Goal: Transaction & Acquisition: Purchase product/service

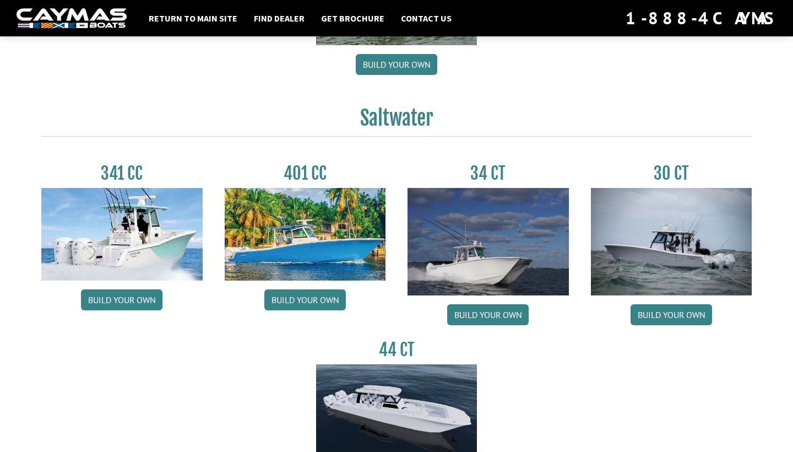
scroll to position [510, 0]
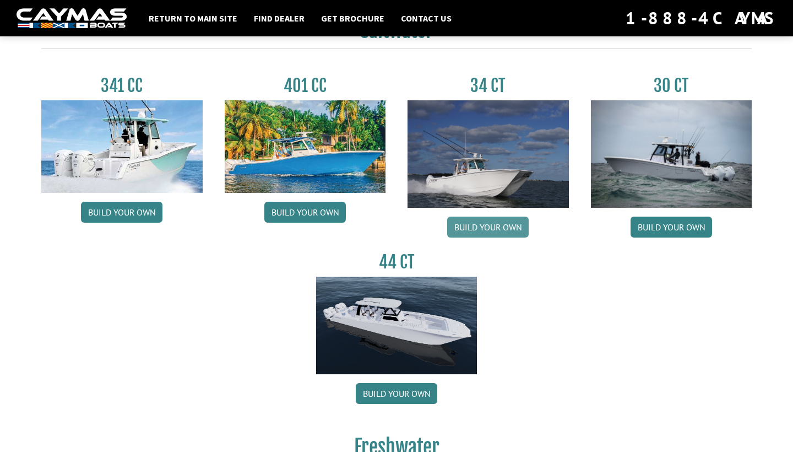
click at [492, 228] on link "Build your own" at bounding box center [488, 227] width 82 height 21
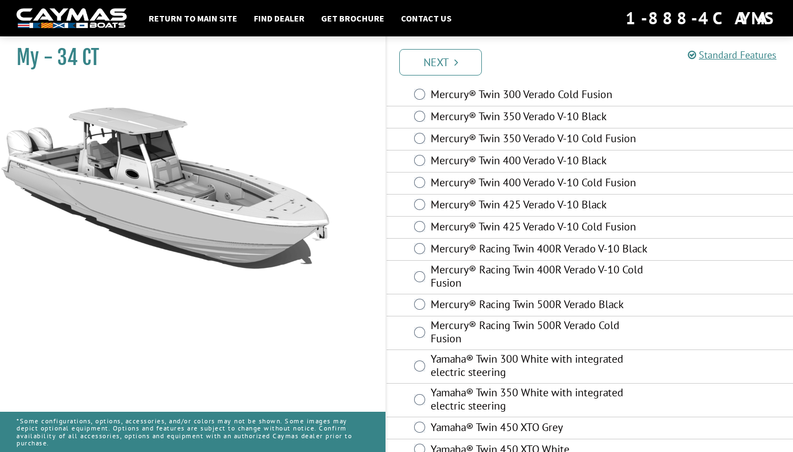
scroll to position [4, 0]
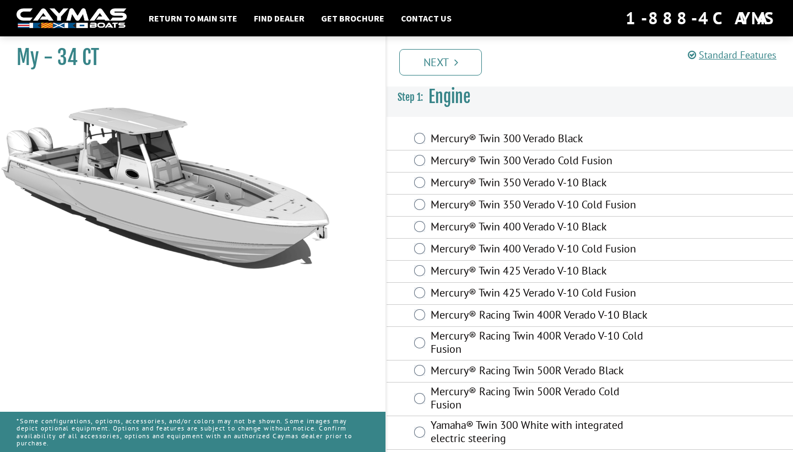
click at [409, 206] on div "Mercury® Twin 350 Verado V-10 Cold Fusion" at bounding box center [590, 205] width 407 height 22
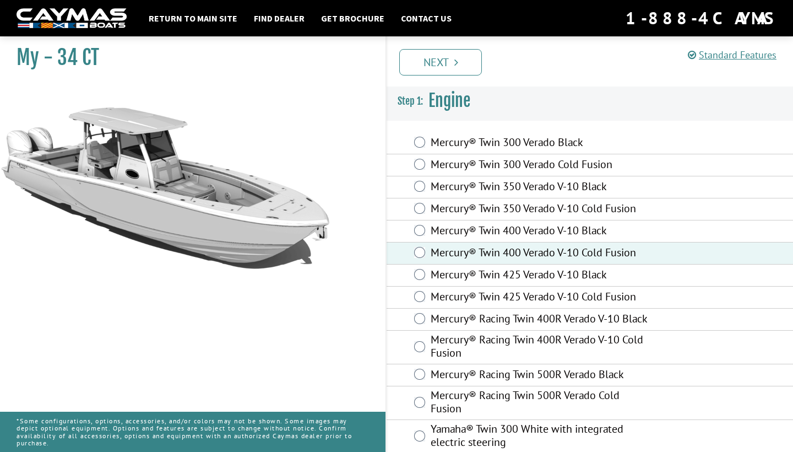
scroll to position [0, 0]
click at [450, 63] on link "Next" at bounding box center [440, 62] width 83 height 26
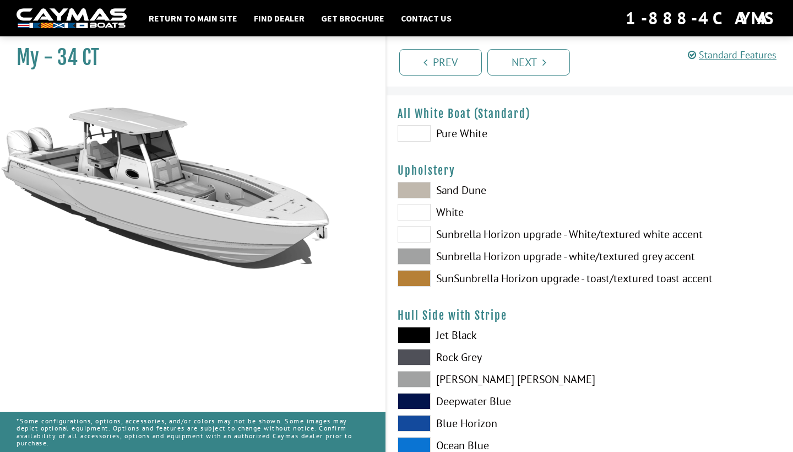
scroll to position [28, 0]
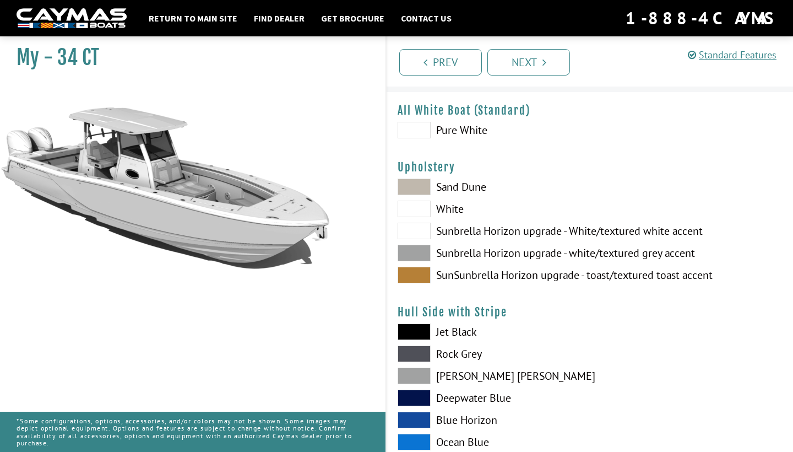
click at [425, 127] on span at bounding box center [414, 130] width 33 height 17
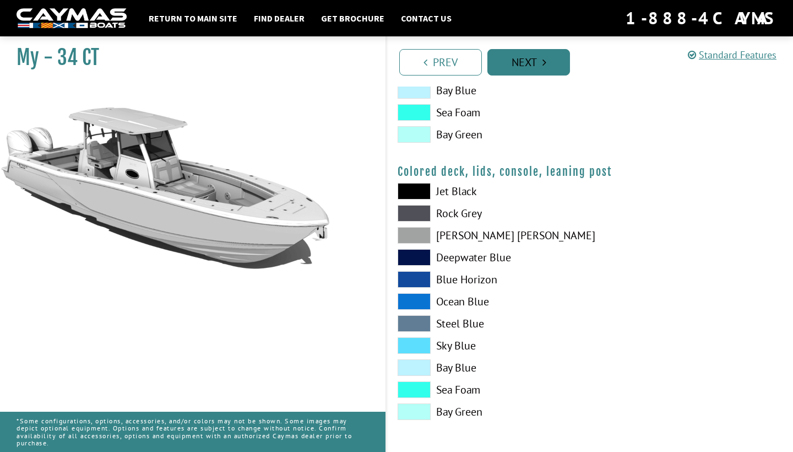
click at [532, 65] on link "Next" at bounding box center [529, 62] width 83 height 26
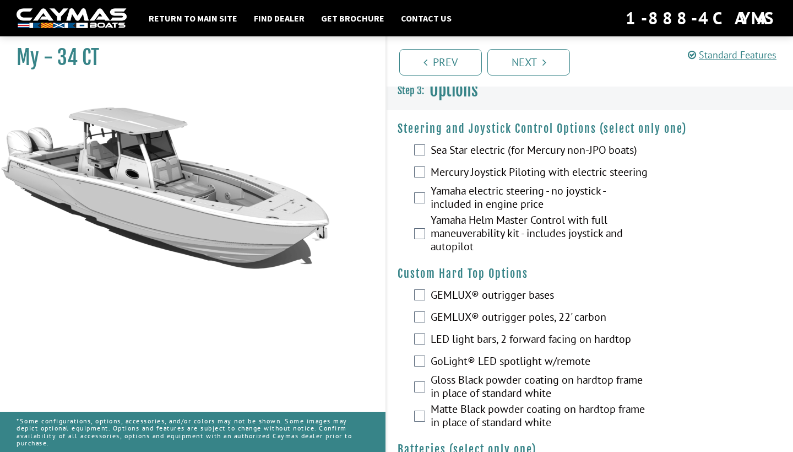
scroll to position [10, 0]
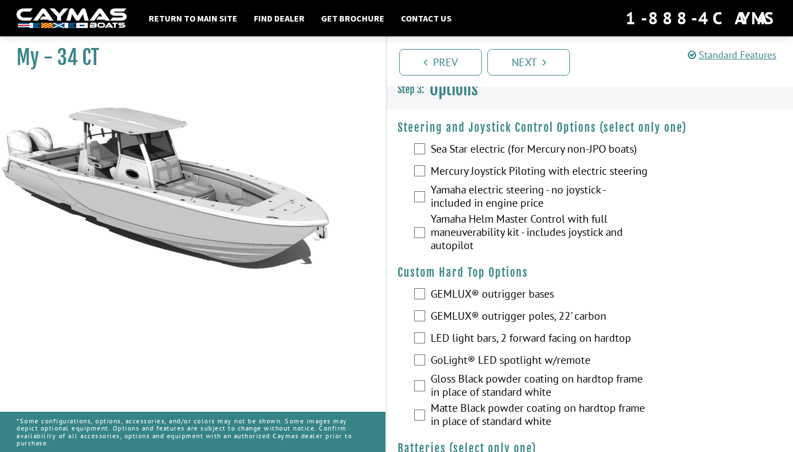
click at [474, 171] on label "Mercury Joystick Piloting with electric steering" at bounding box center [540, 172] width 218 height 16
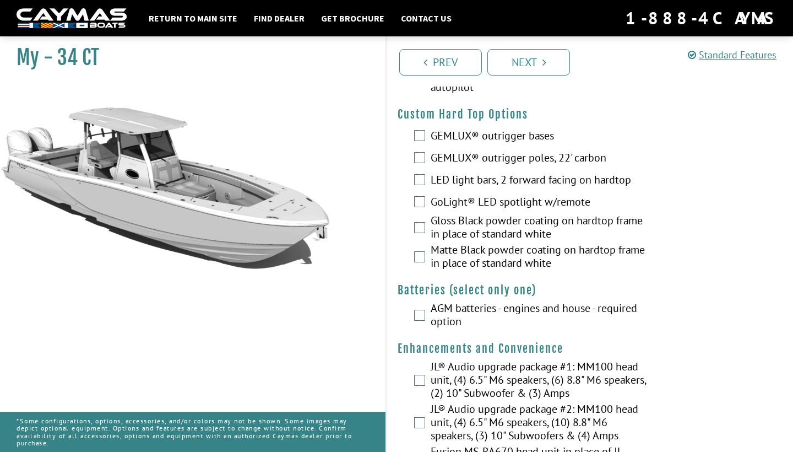
scroll to position [173, 0]
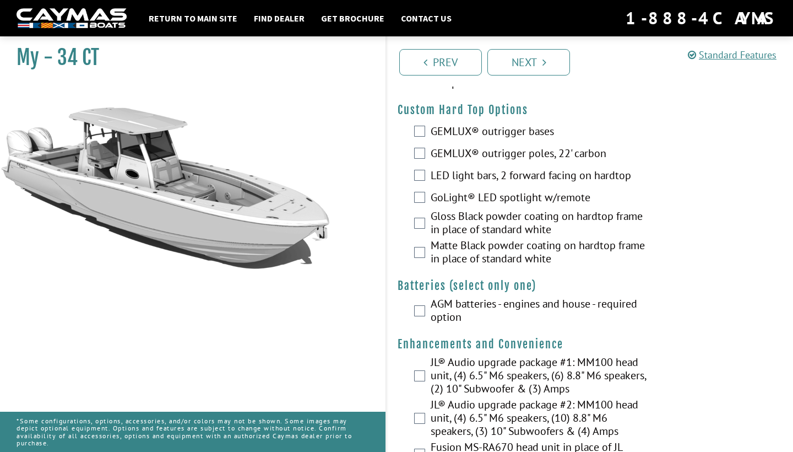
click at [405, 183] on div "LED light bars, 2 forward facing on hardtop" at bounding box center [590, 176] width 407 height 22
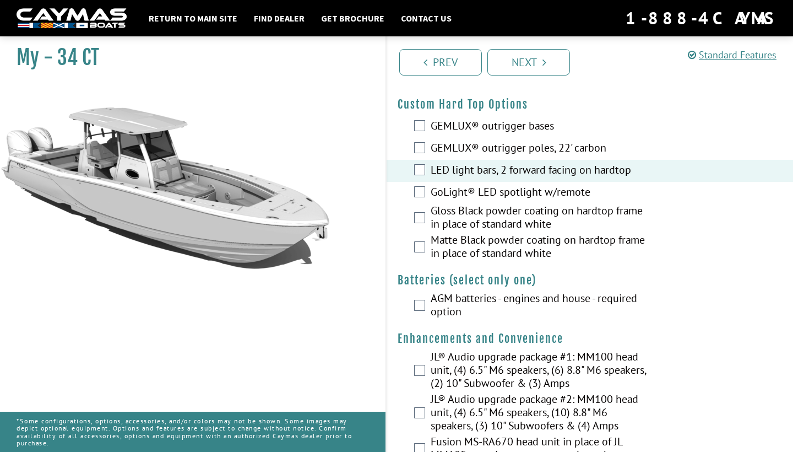
scroll to position [180, 0]
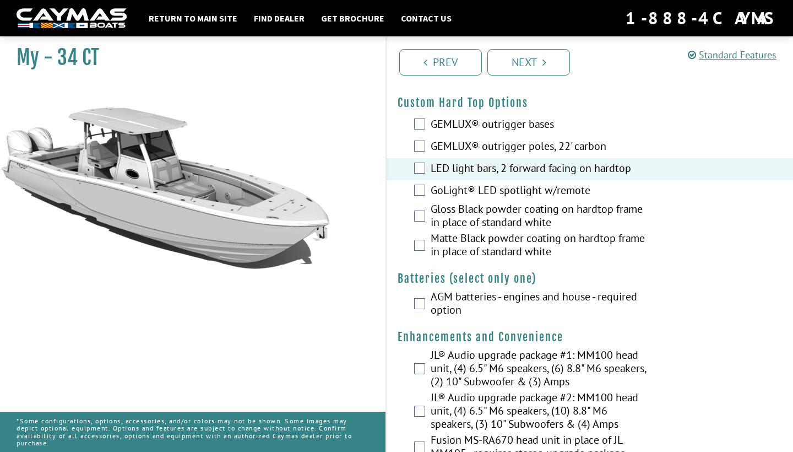
click at [414, 130] on div "GEMLUX® outrigger bases" at bounding box center [590, 125] width 407 height 22
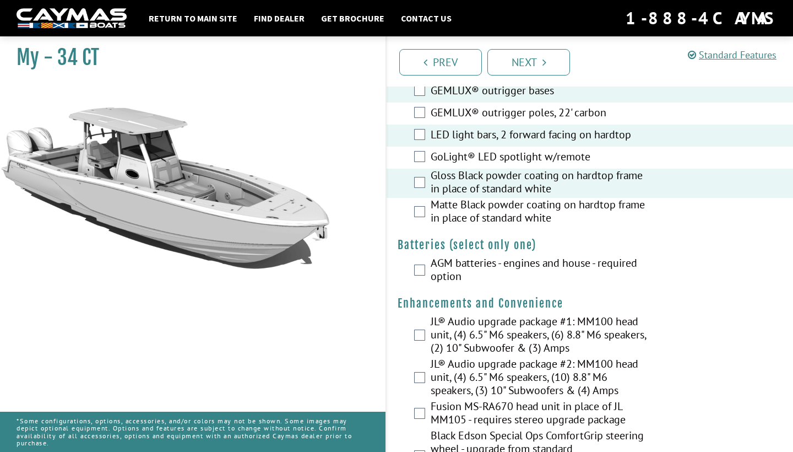
scroll to position [284, 0]
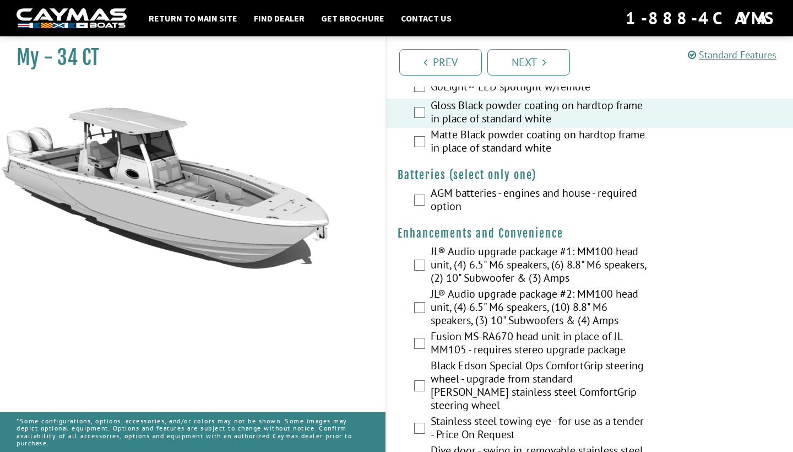
click at [459, 205] on label "AGM batteries - engines and house - required option" at bounding box center [540, 200] width 218 height 29
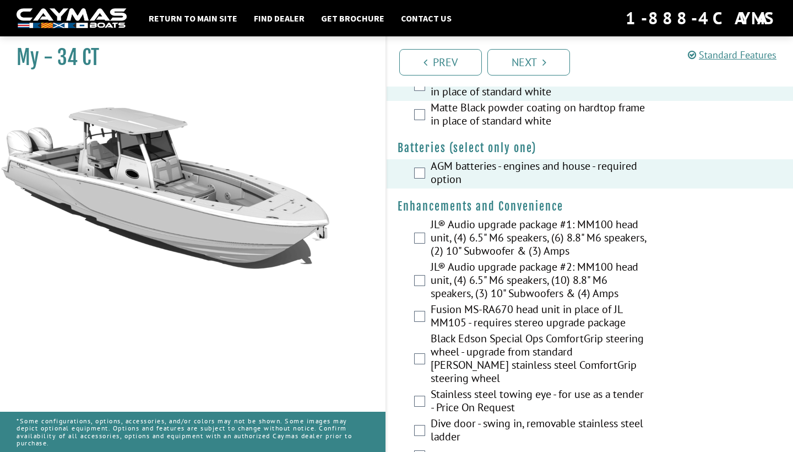
scroll to position [378, 0]
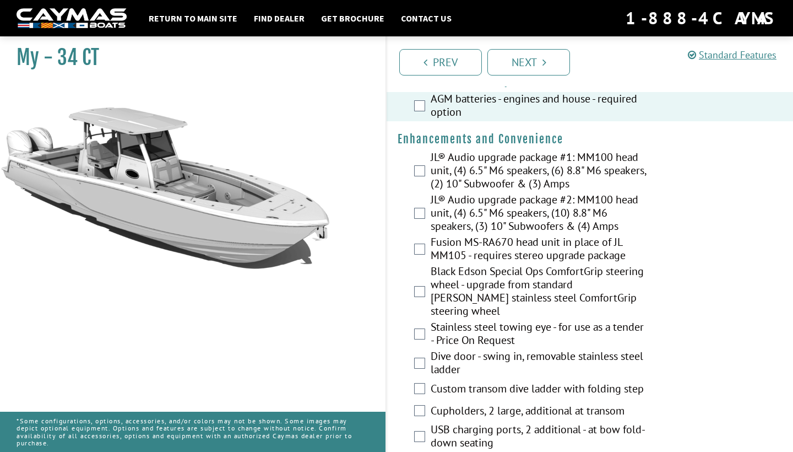
click at [471, 228] on label "JL® Audio upgrade package #2: MM100 head unit, (4) 6.5" M6 speakers, (10) 8.8" …" at bounding box center [540, 214] width 218 height 42
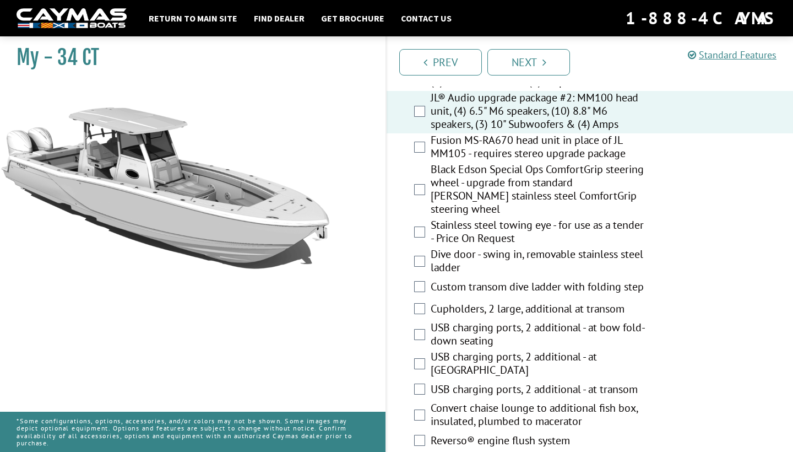
scroll to position [494, 0]
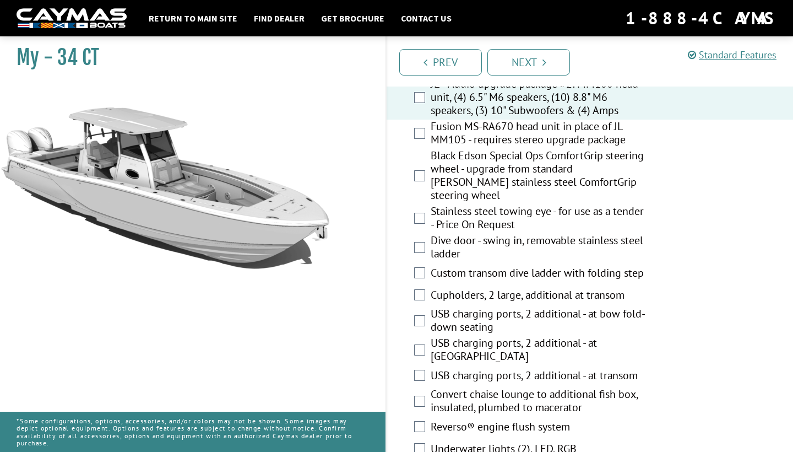
click at [472, 186] on label "Black Edson Special Ops ComfortGrip steering wheel - upgrade from standard [PER…" at bounding box center [540, 177] width 218 height 56
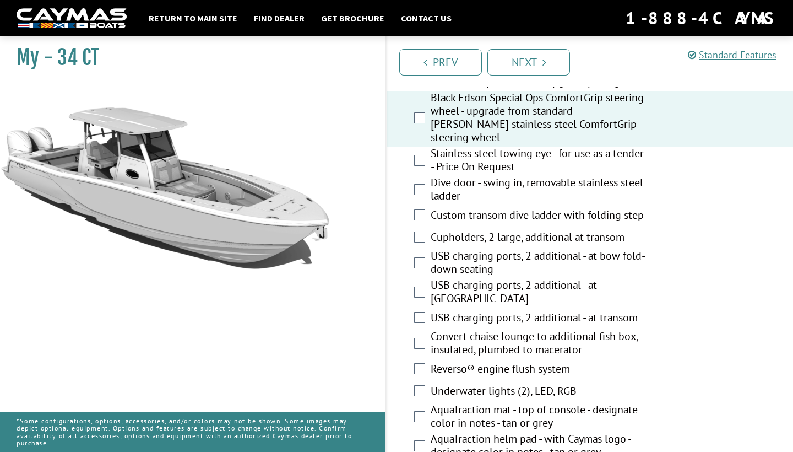
scroll to position [553, 0]
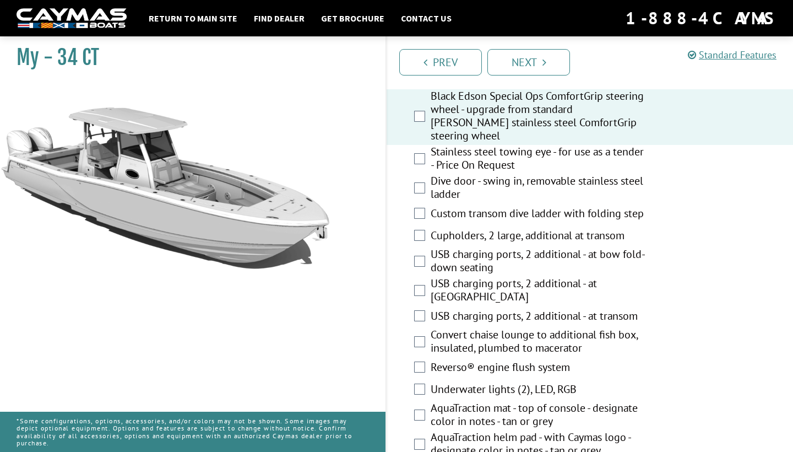
click at [469, 180] on label "Dive door - swing in, removable stainless steel ladder" at bounding box center [540, 188] width 218 height 29
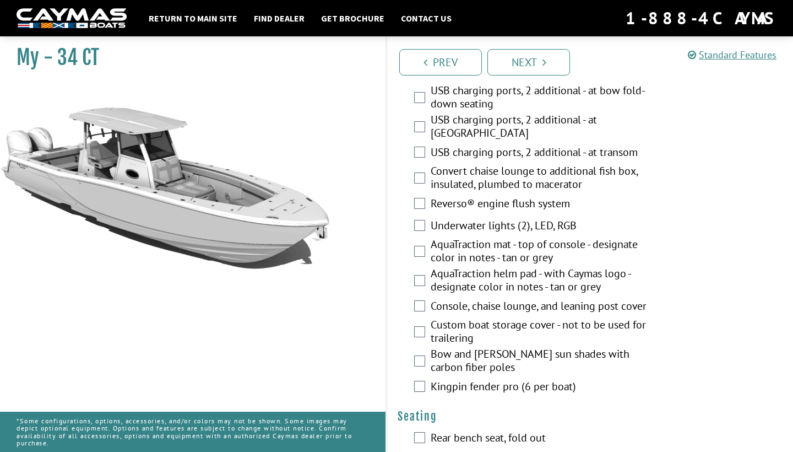
scroll to position [718, 0]
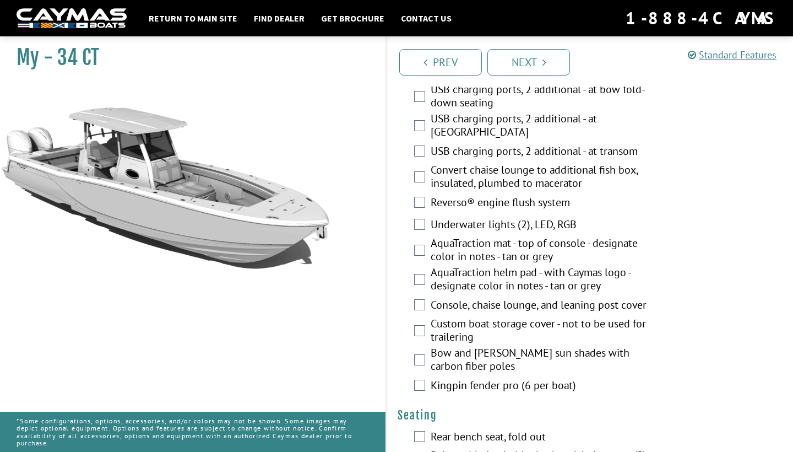
click at [471, 218] on label "Underwater lights (2), LED, RGB" at bounding box center [540, 226] width 218 height 16
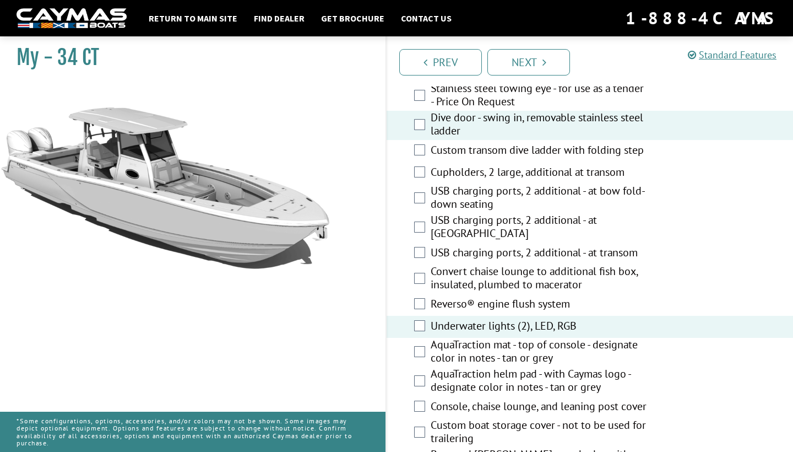
scroll to position [623, 0]
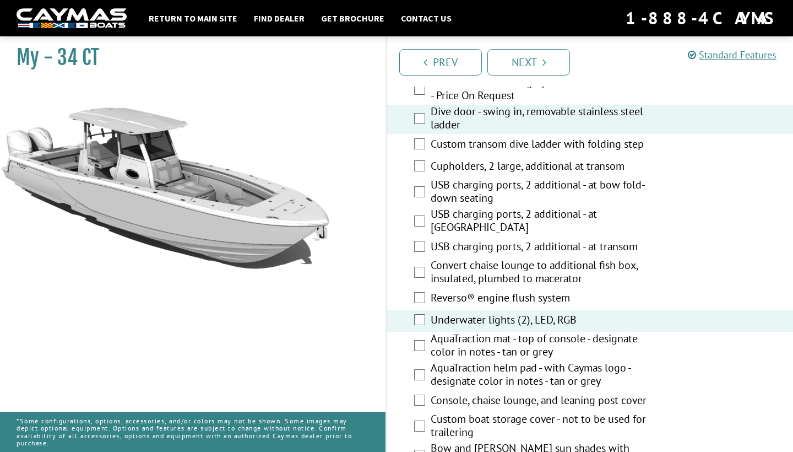
click at [473, 291] on label "Reverso® engine flush system" at bounding box center [540, 299] width 218 height 16
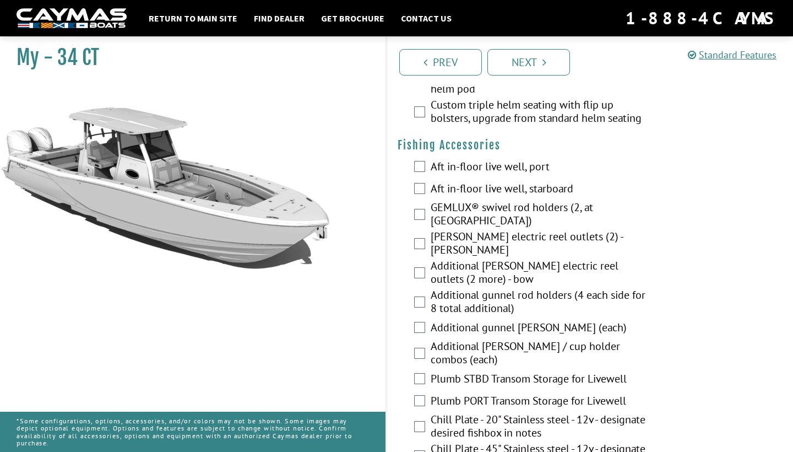
scroll to position [1246, 0]
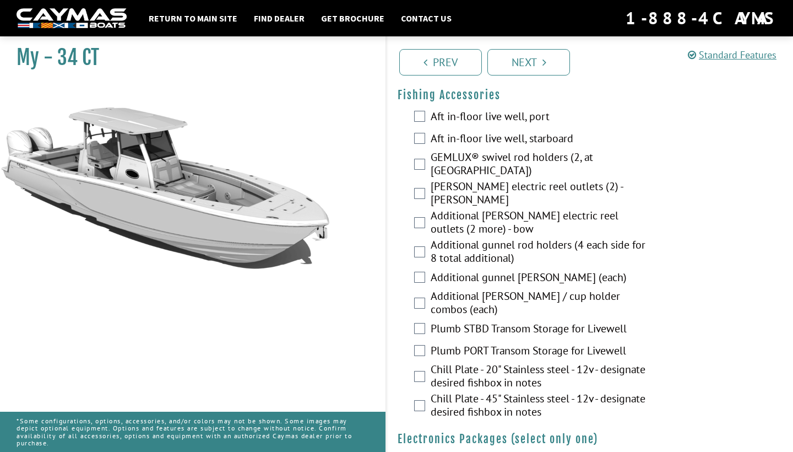
click at [432, 192] on label "[PERSON_NAME] electric reel outlets (2) - [PERSON_NAME]" at bounding box center [540, 194] width 218 height 29
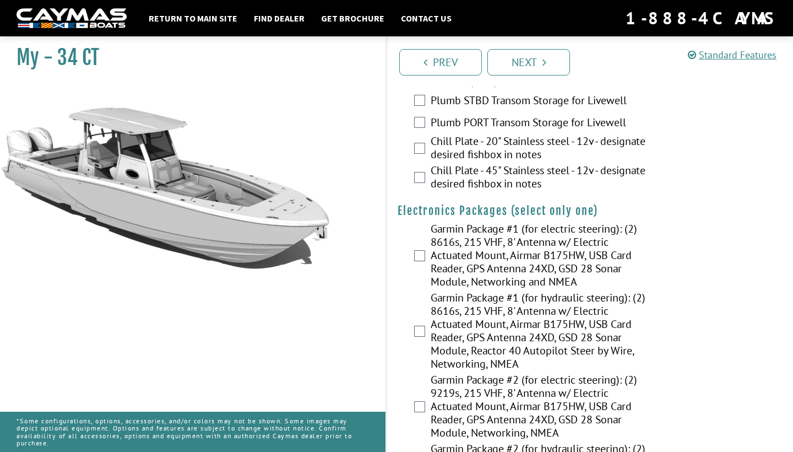
scroll to position [1475, 0]
click at [426, 247] on div "Garmin Package #1 (for electric steering): (2) 8616s, 215 VHF, 8' Antenna w/ El…" at bounding box center [590, 255] width 407 height 69
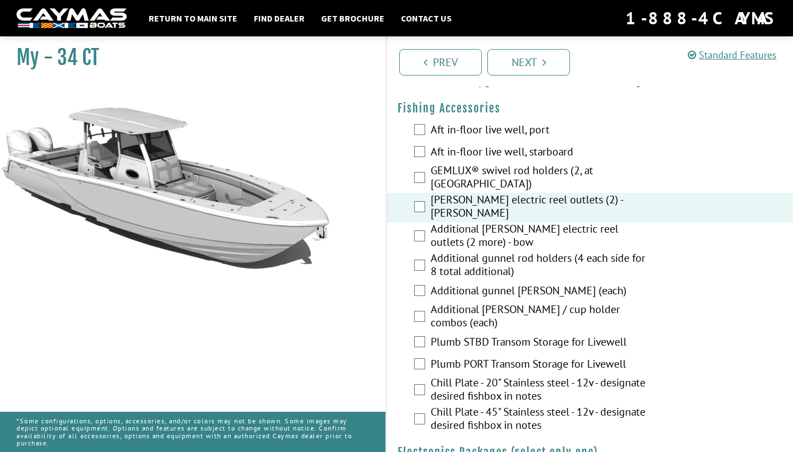
scroll to position [1231, 0]
click at [471, 113] on h4 "Fishing Accessories" at bounding box center [590, 109] width 385 height 14
click at [471, 136] on label "Aft in-floor live well, port" at bounding box center [540, 132] width 218 height 16
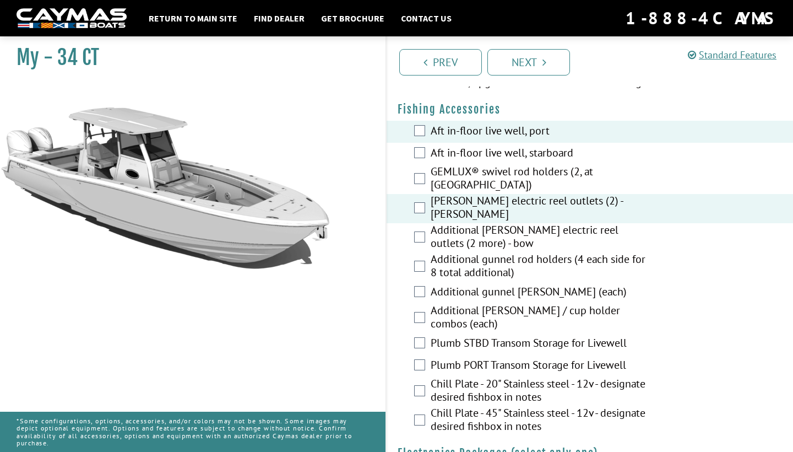
click at [453, 156] on label "Aft in-floor live well, starboard" at bounding box center [540, 154] width 218 height 16
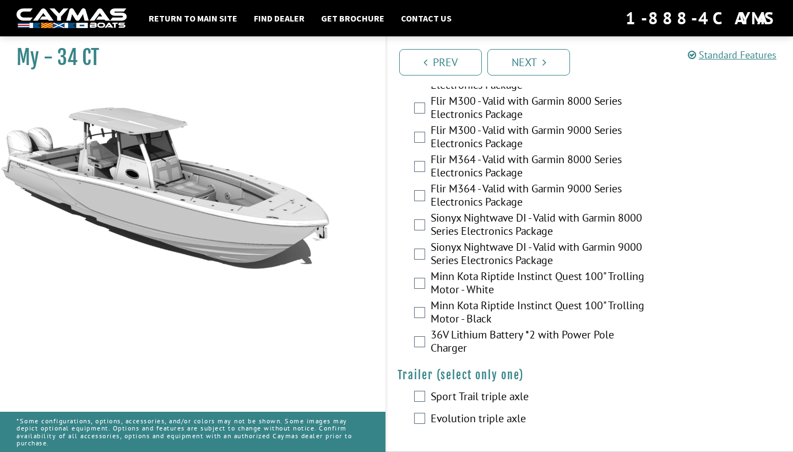
scroll to position [2346, 0]
click at [527, 63] on link "Next" at bounding box center [529, 62] width 83 height 26
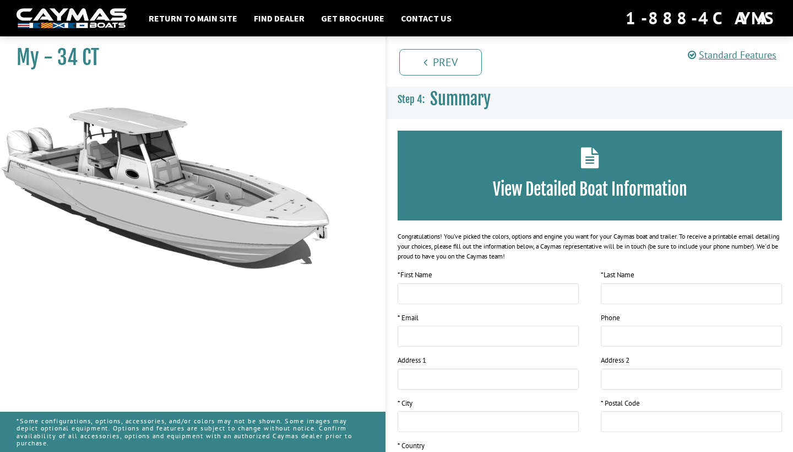
scroll to position [0, 0]
click at [470, 82] on div "Prev Next" at bounding box center [590, 61] width 408 height 50
click at [466, 66] on link "Prev" at bounding box center [440, 62] width 83 height 26
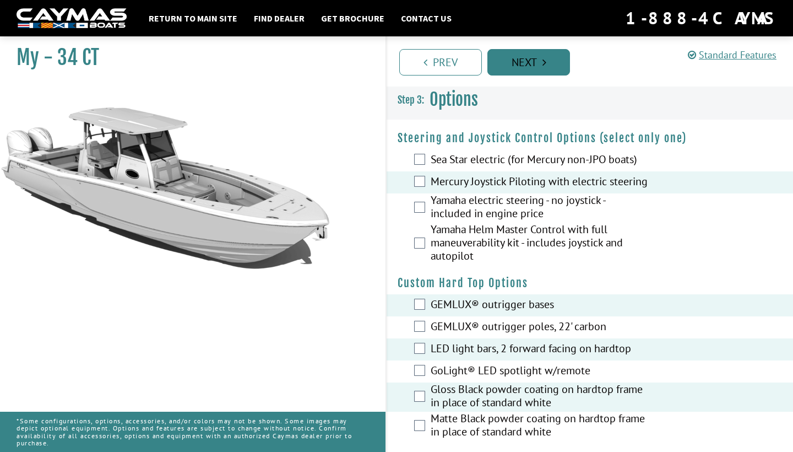
click at [536, 51] on link "Next" at bounding box center [529, 62] width 83 height 26
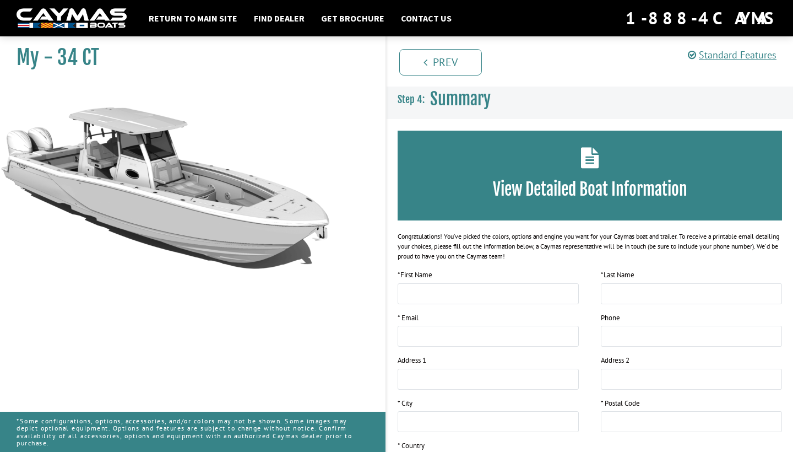
click at [577, 181] on h3 "View Detailed Boat Information" at bounding box center [590, 189] width 352 height 20
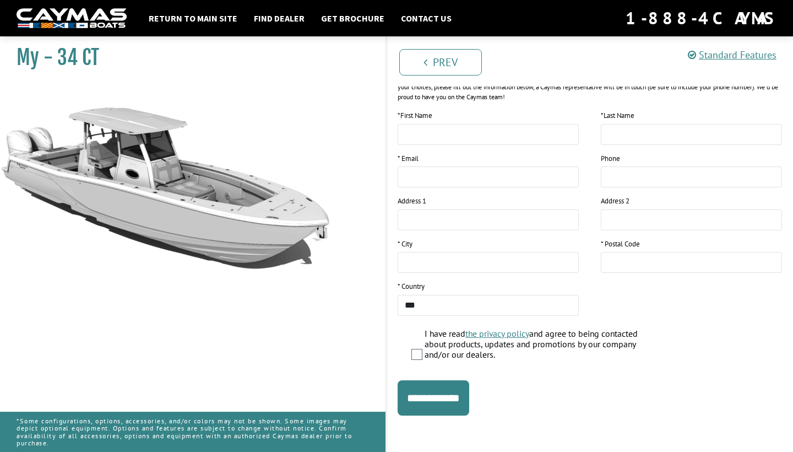
scroll to position [159, 0]
click at [469, 405] on input "**********" at bounding box center [434, 398] width 72 height 35
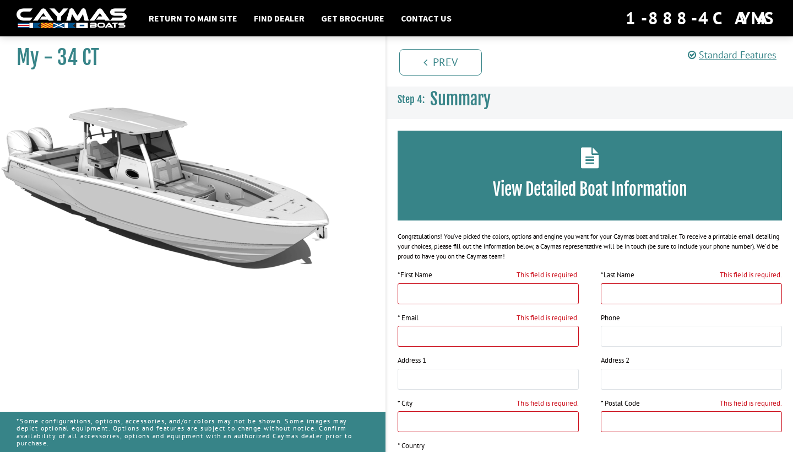
scroll to position [0, 0]
click at [417, 69] on link "Prev" at bounding box center [440, 62] width 83 height 26
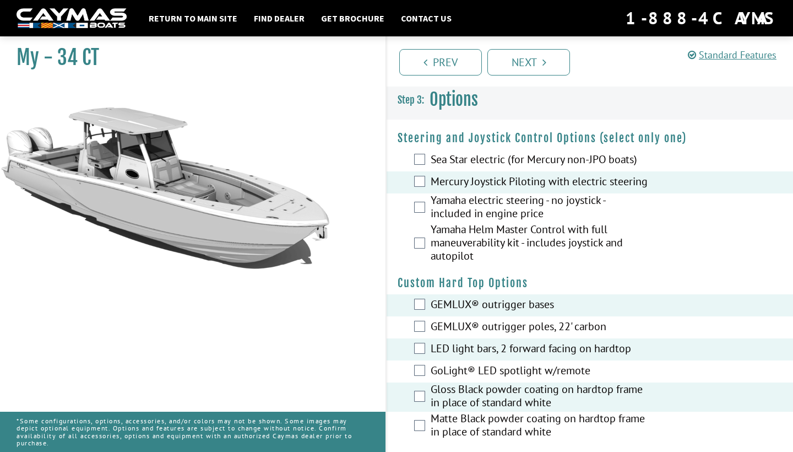
click at [66, 20] on img at bounding box center [72, 18] width 110 height 20
